Goal: Information Seeking & Learning: Check status

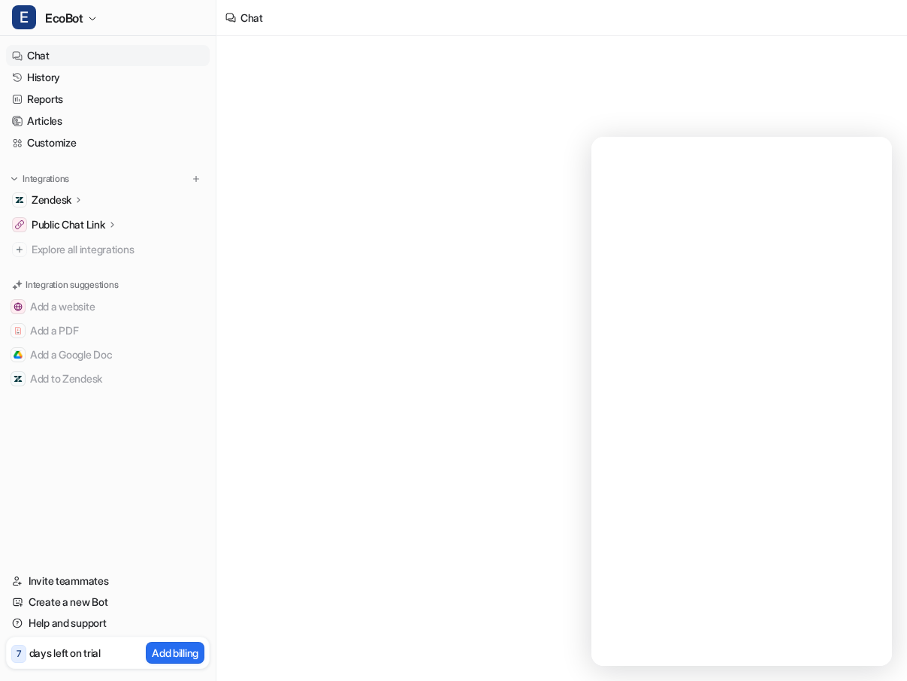
click at [73, 57] on link "Chat" at bounding box center [108, 55] width 204 height 21
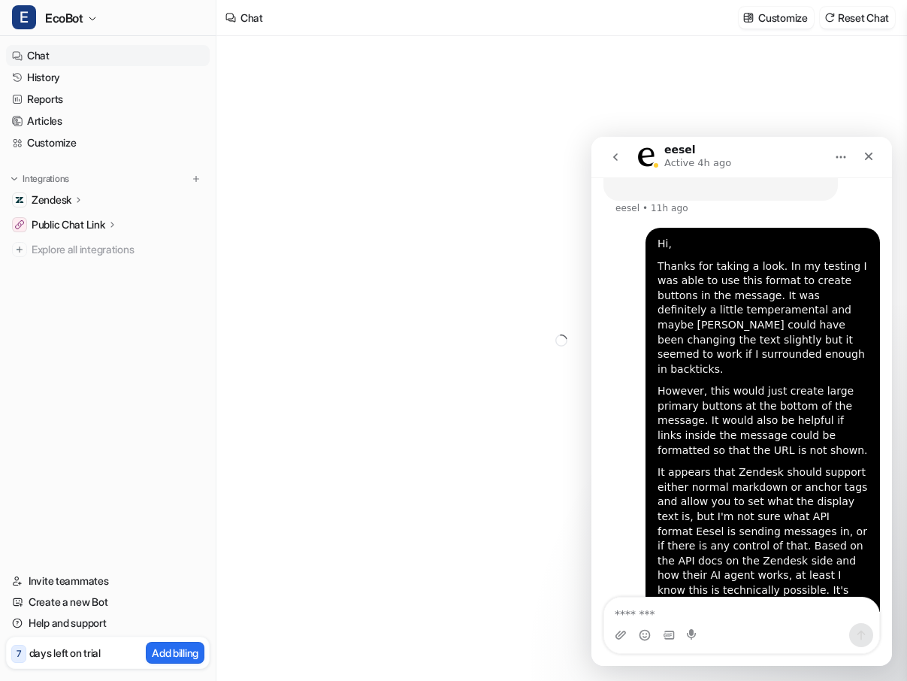
scroll to position [1250, 0]
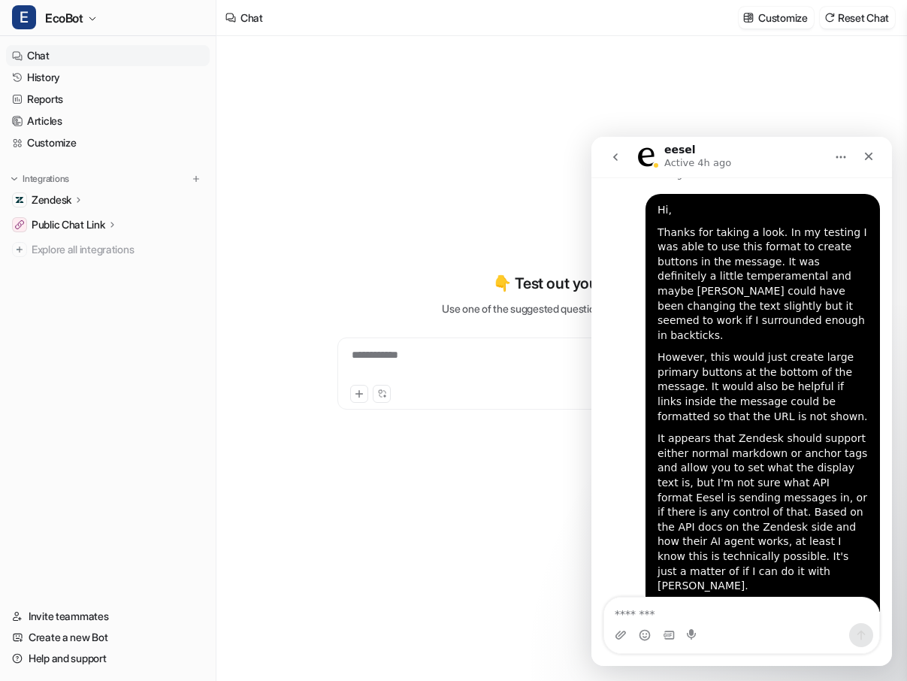
type textarea "**********"
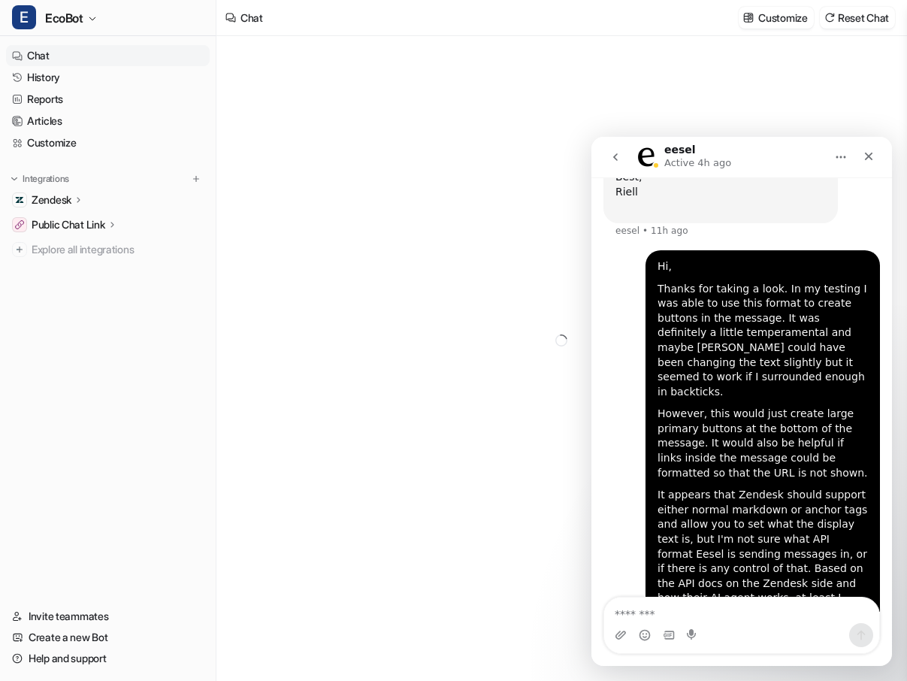
scroll to position [1181, 0]
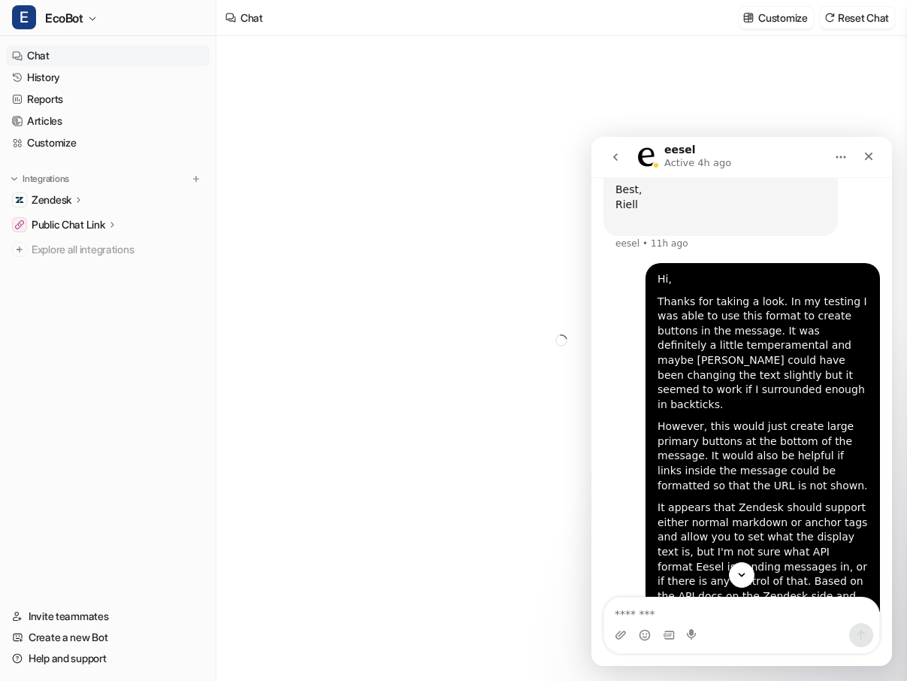
click at [774, 294] on div "Thanks for taking a look. In my testing I was able to use this format to create…" at bounding box center [762, 353] width 210 height 118
click at [871, 154] on icon "Close" at bounding box center [868, 156] width 12 height 12
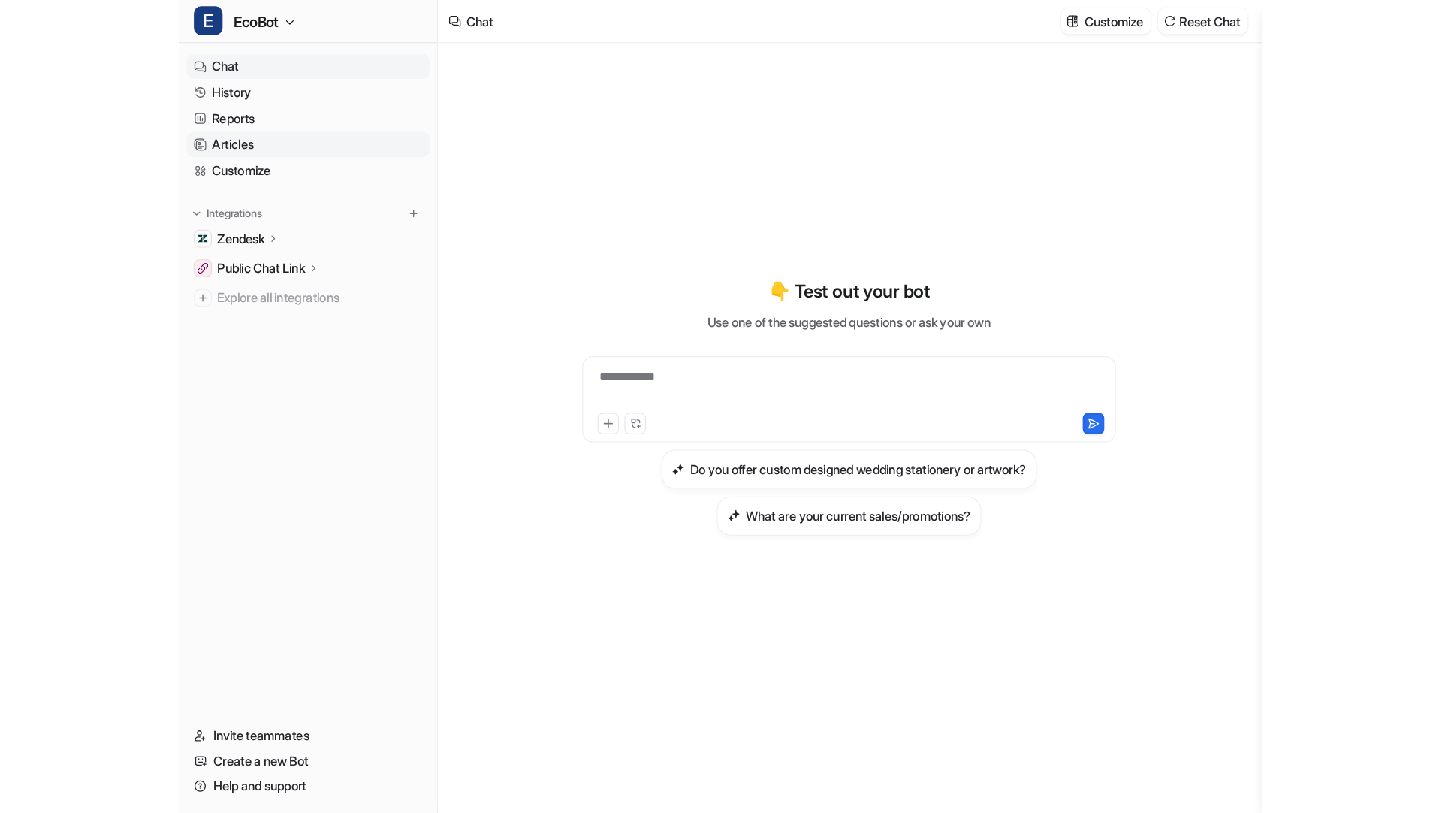
scroll to position [1250, 0]
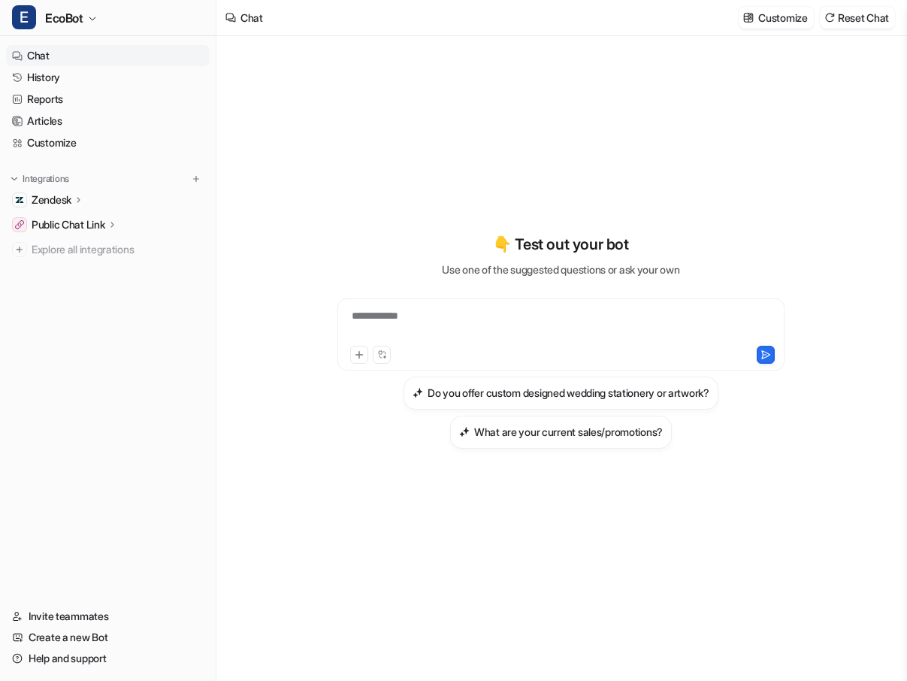
click at [149, 53] on link "Chat" at bounding box center [108, 55] width 204 height 21
click at [151, 76] on link "History" at bounding box center [108, 77] width 204 height 21
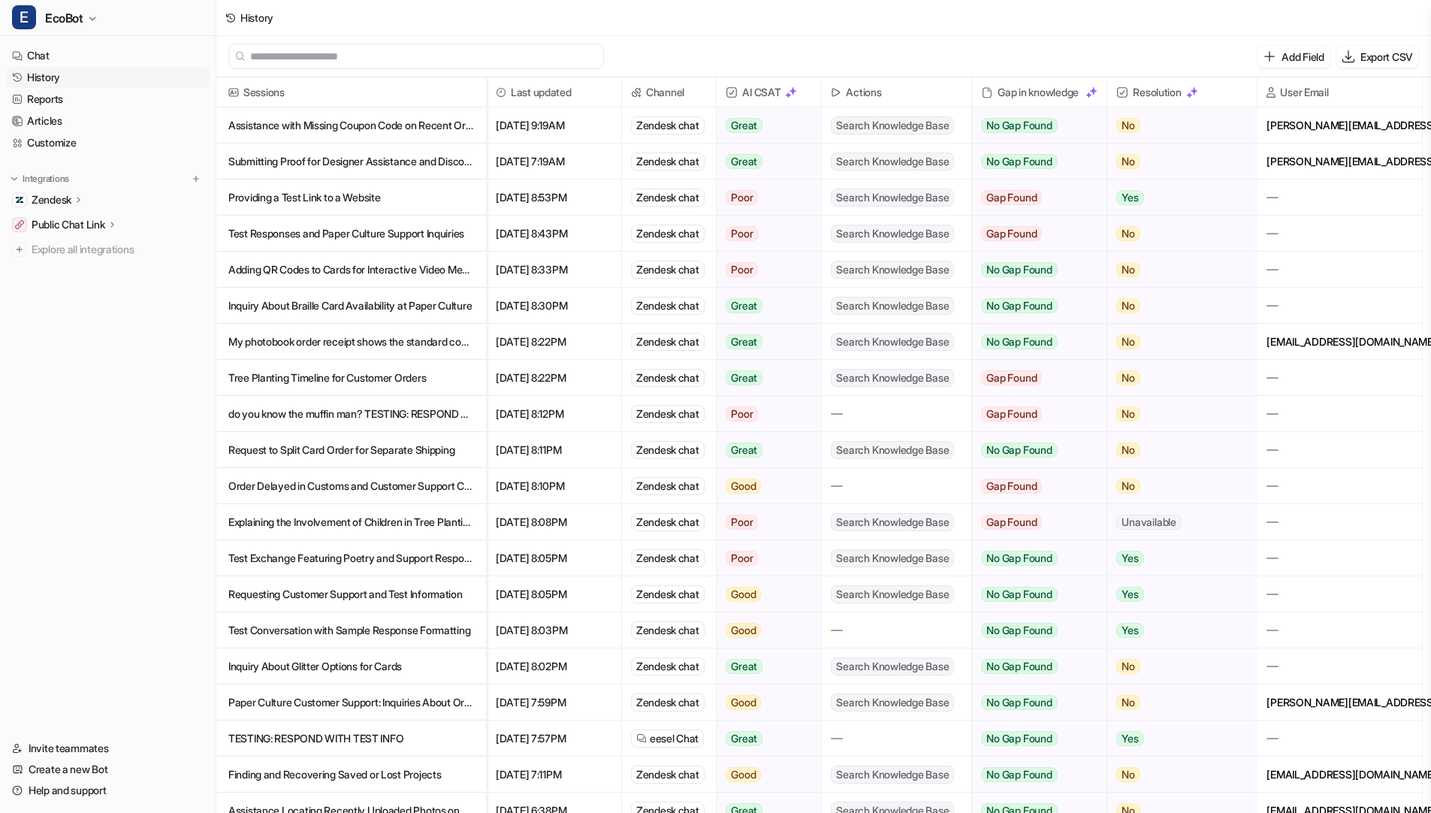
click at [410, 131] on p "Assistance with Missing Coupon Code on Recent Order" at bounding box center [351, 125] width 246 height 36
click at [420, 162] on p "Submitting Proof for Designer Assistance and Discount Eligibility Deadlines" at bounding box center [351, 161] width 246 height 36
click at [421, 204] on p "Providing a Test Link to a Website" at bounding box center [351, 198] width 246 height 36
click at [446, 680] on p "Paper Culture Customer Support: Inquiries About Orders, Edits, Photo Uploads, an" at bounding box center [351, 702] width 246 height 36
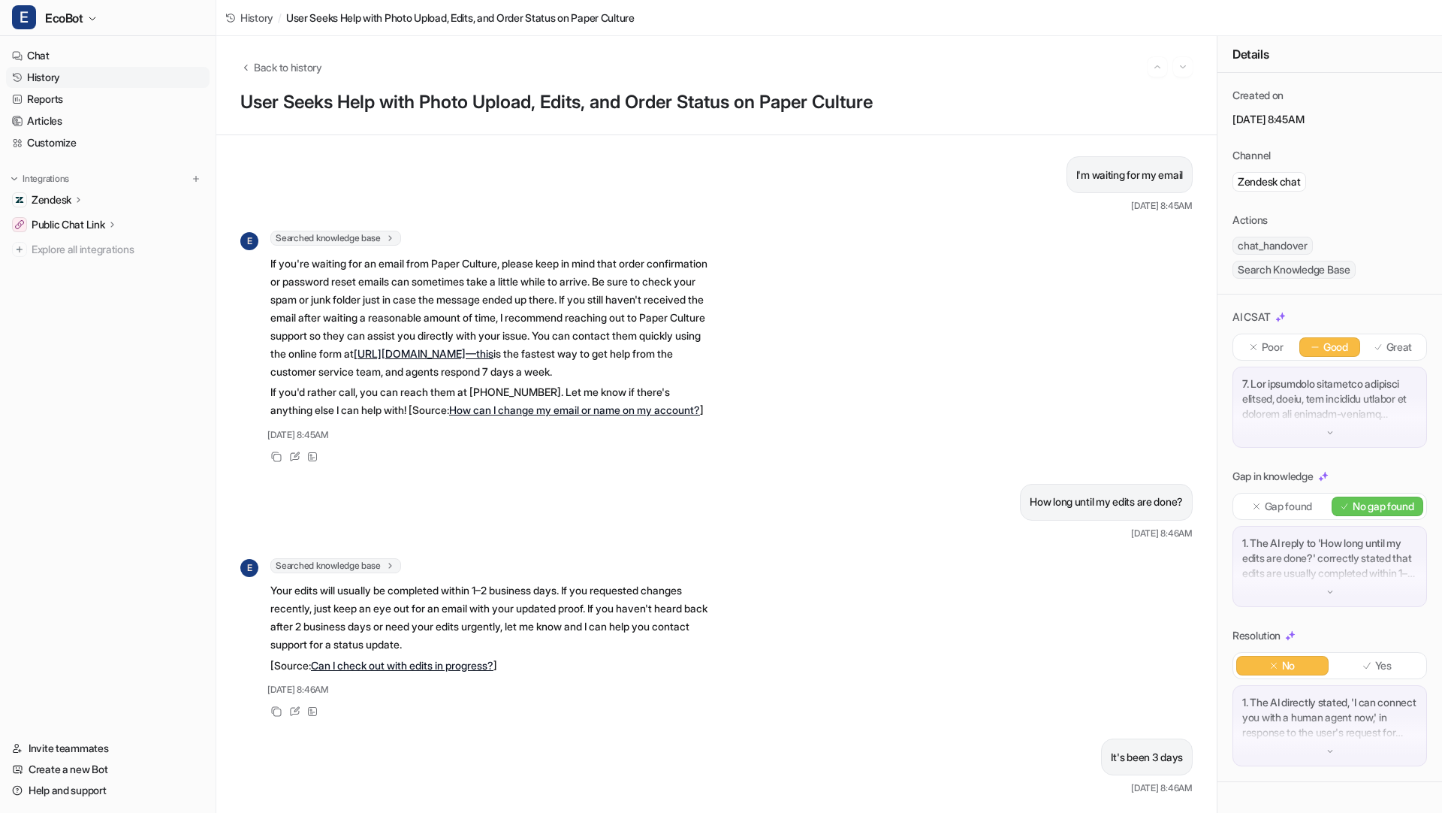
click at [309, 74] on div "Back to history" at bounding box center [716, 67] width 952 height 20
click at [306, 65] on span "Back to history" at bounding box center [288, 67] width 68 height 16
